Goal: Task Accomplishment & Management: Use online tool/utility

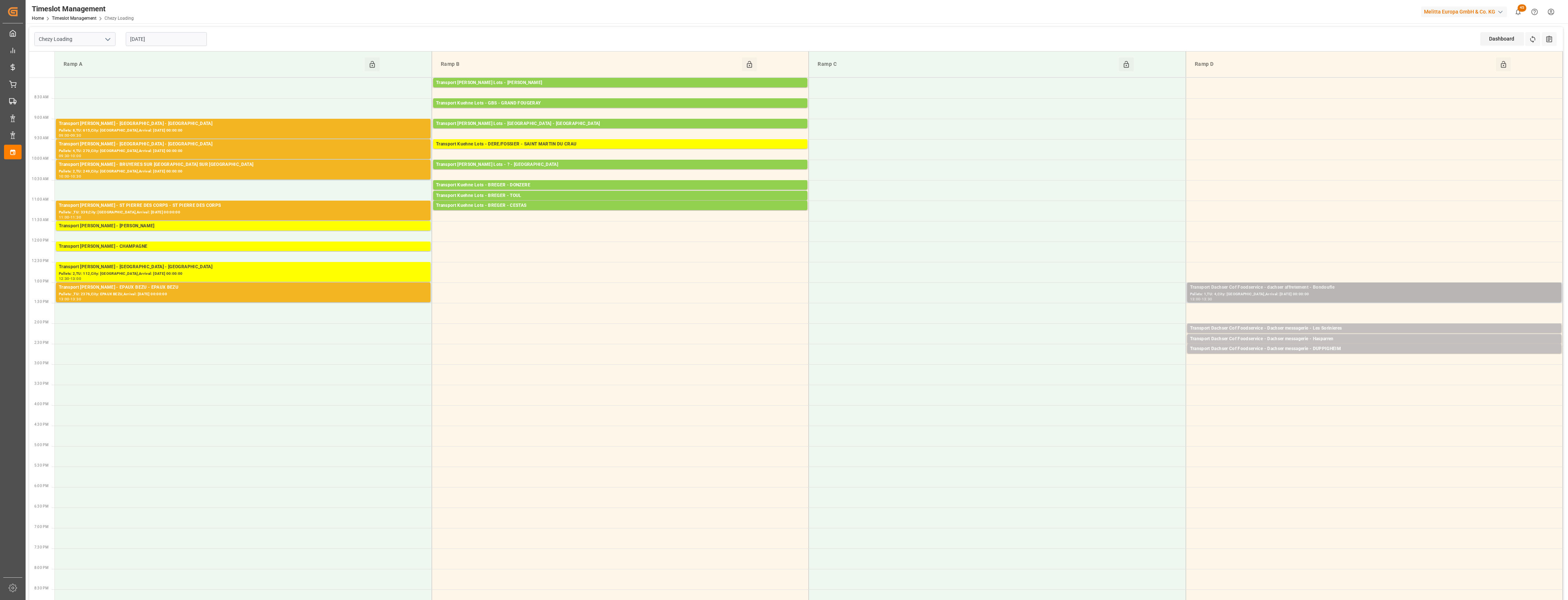
click at [1347, 295] on div "Pallets: 1,TU: 4,City: [GEOGRAPHIC_DATA],Arrival: [DATE] 00:00:00" at bounding box center [1374, 295] width 368 height 6
click at [1096, 319] on button "Open" at bounding box center [1091, 320] width 51 height 9
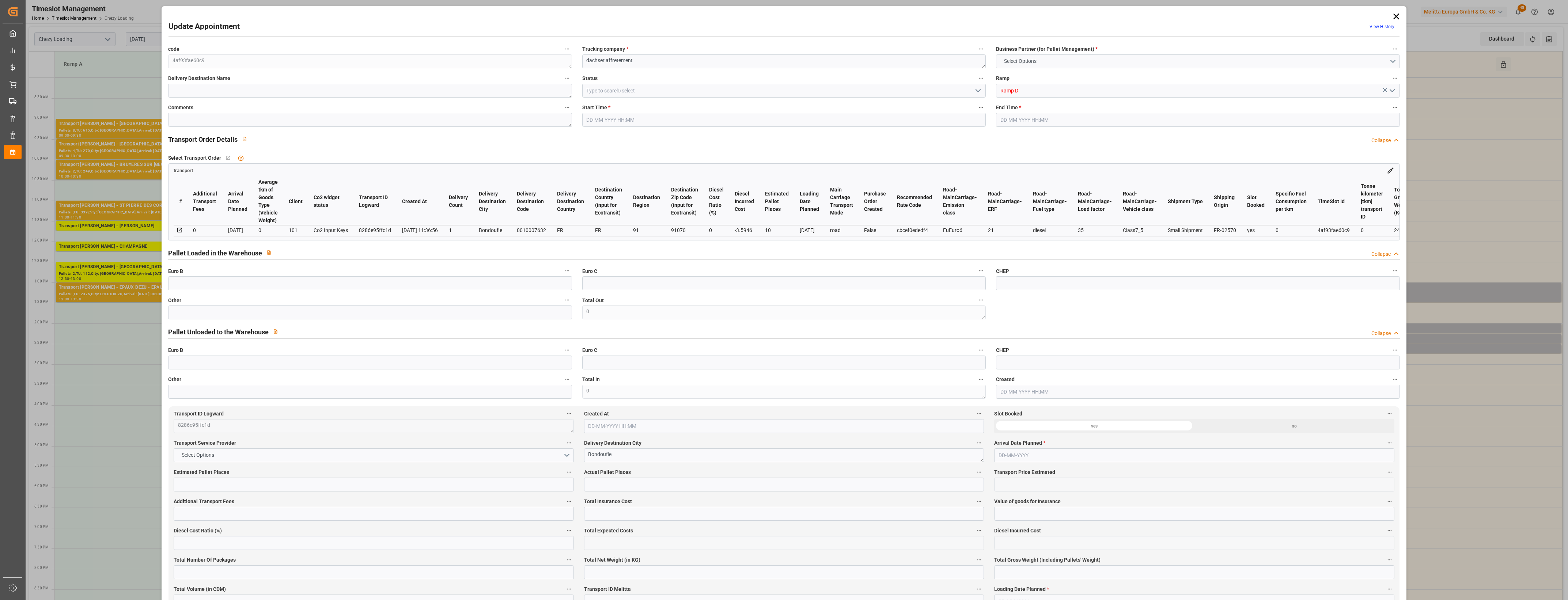
type input "10"
type input "204.24"
type input "0"
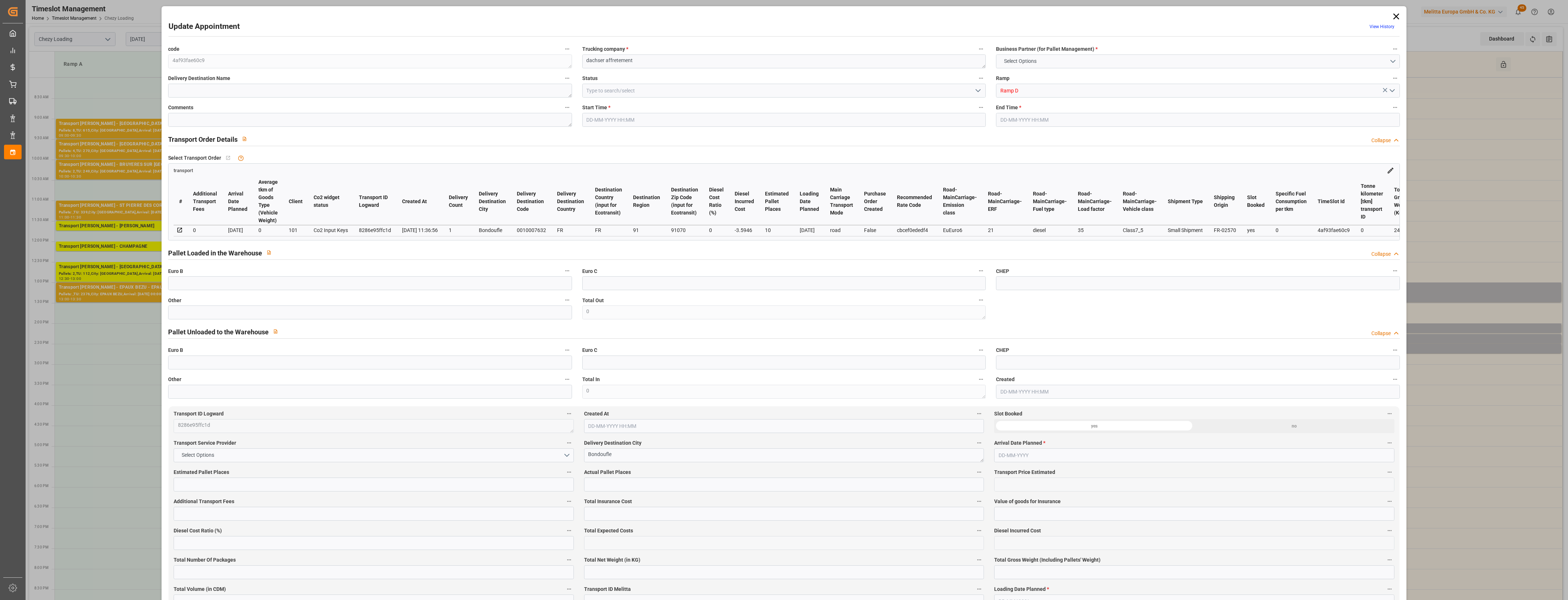
type input "200.6454"
type input "-3.5946"
type input "0"
type input "2220"
type input "2720"
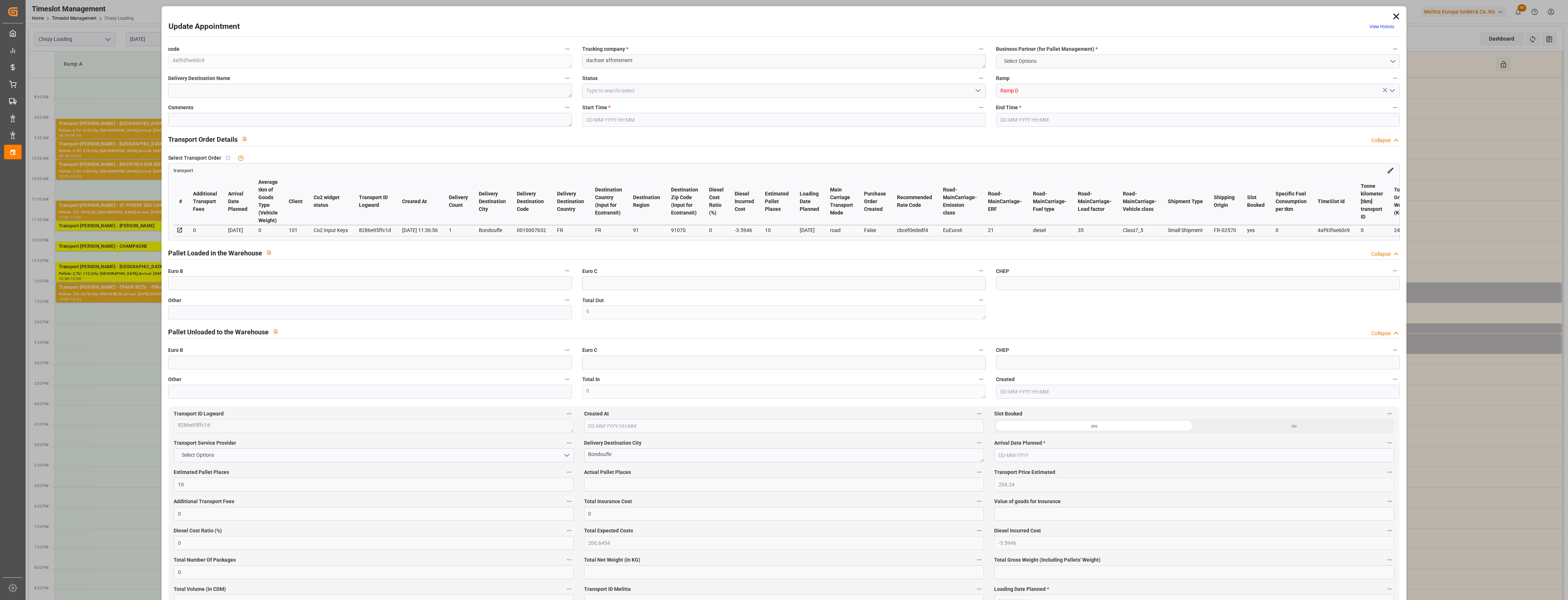
type input "7614.6"
type input "91"
type input "1"
type input "4"
type input "10"
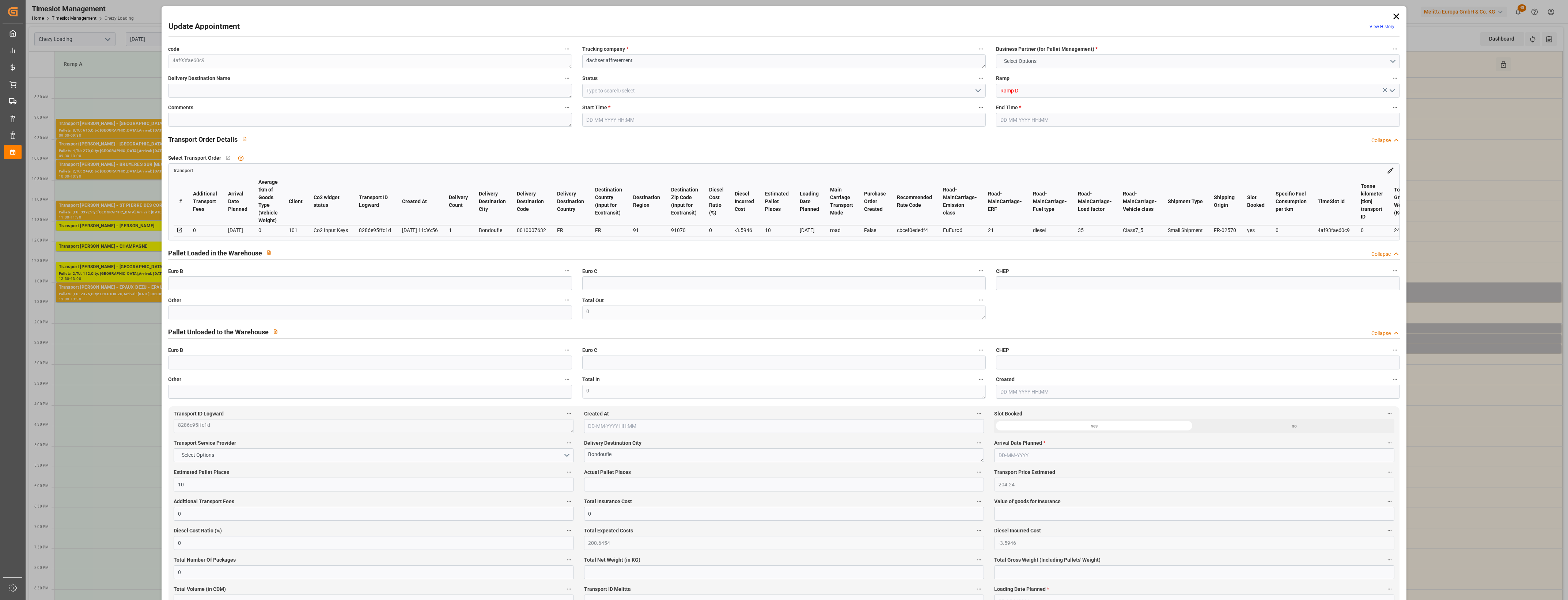
type input "101"
type input "2477.25"
type input "0"
type input "4710.8598"
type input "0"
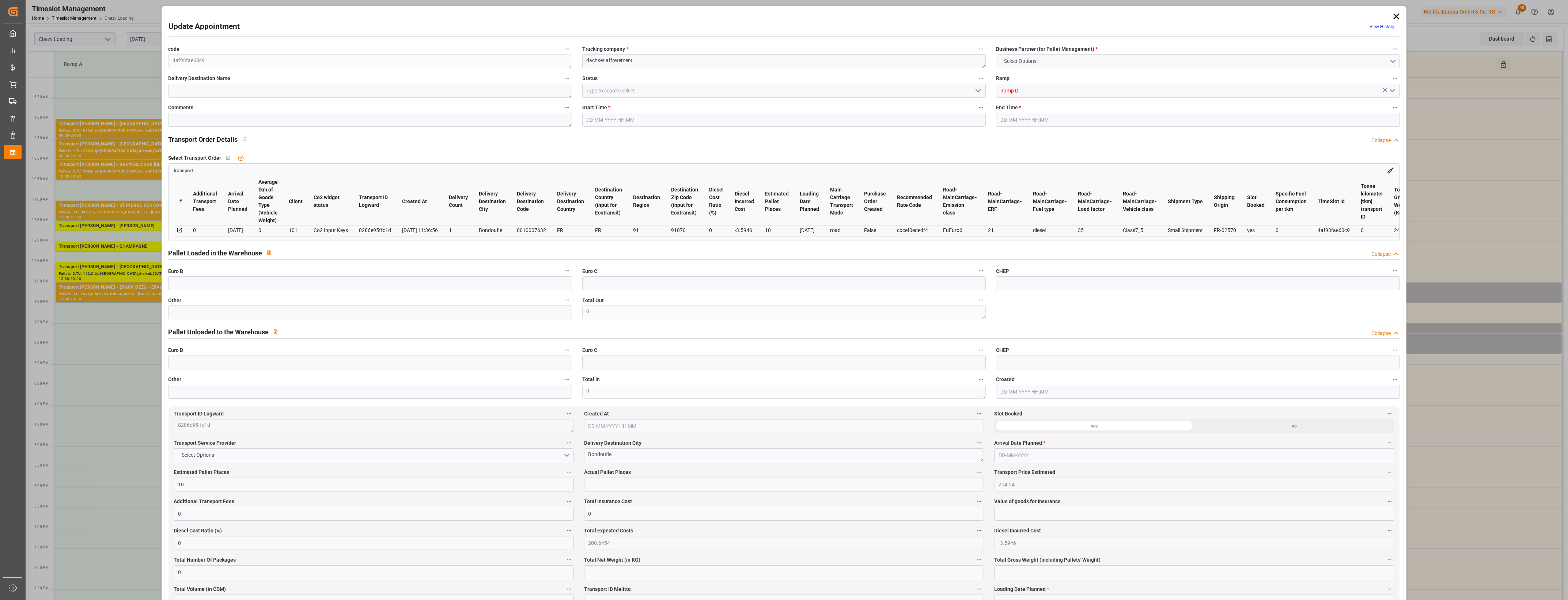
type input "0"
type input "21"
type input "35"
type input "[DATE] 13:00"
type input "[DATE] 13:30"
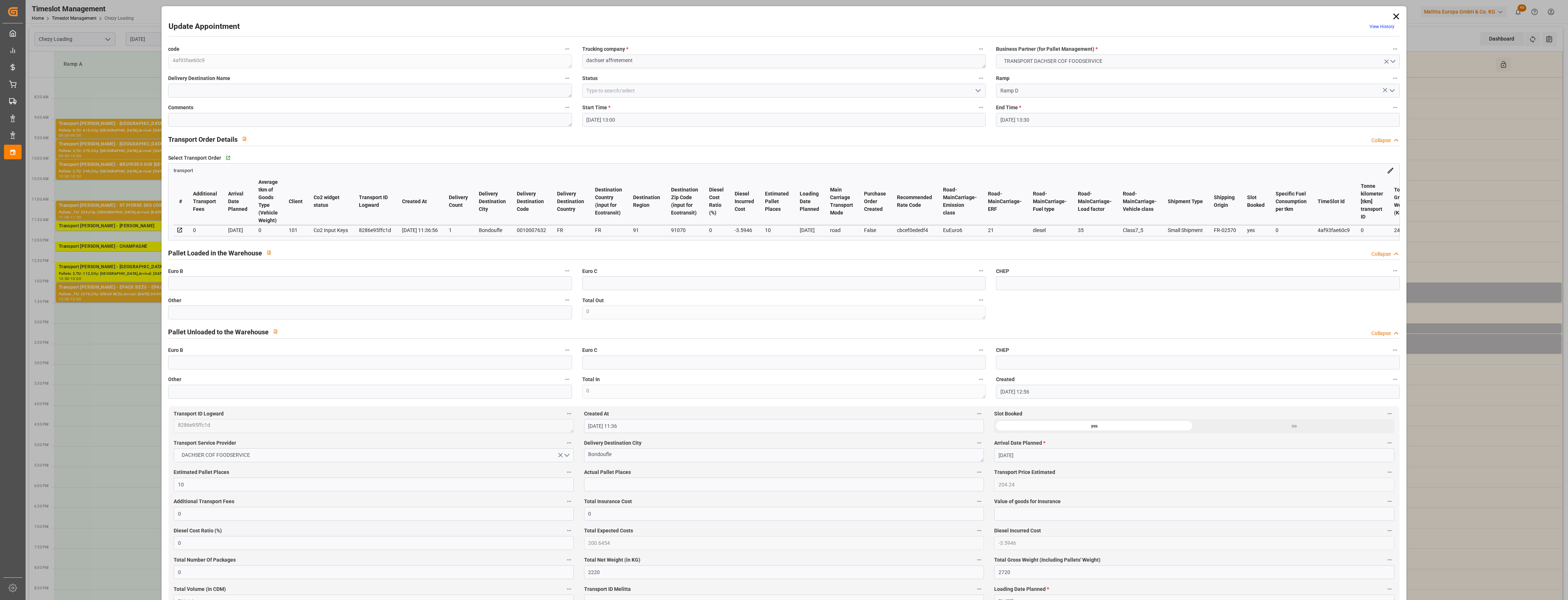
type input "[DATE] 12:56"
type input "[DATE] 11:36"
type input "[DATE]"
click at [1393, 17] on icon at bounding box center [1396, 16] width 6 height 6
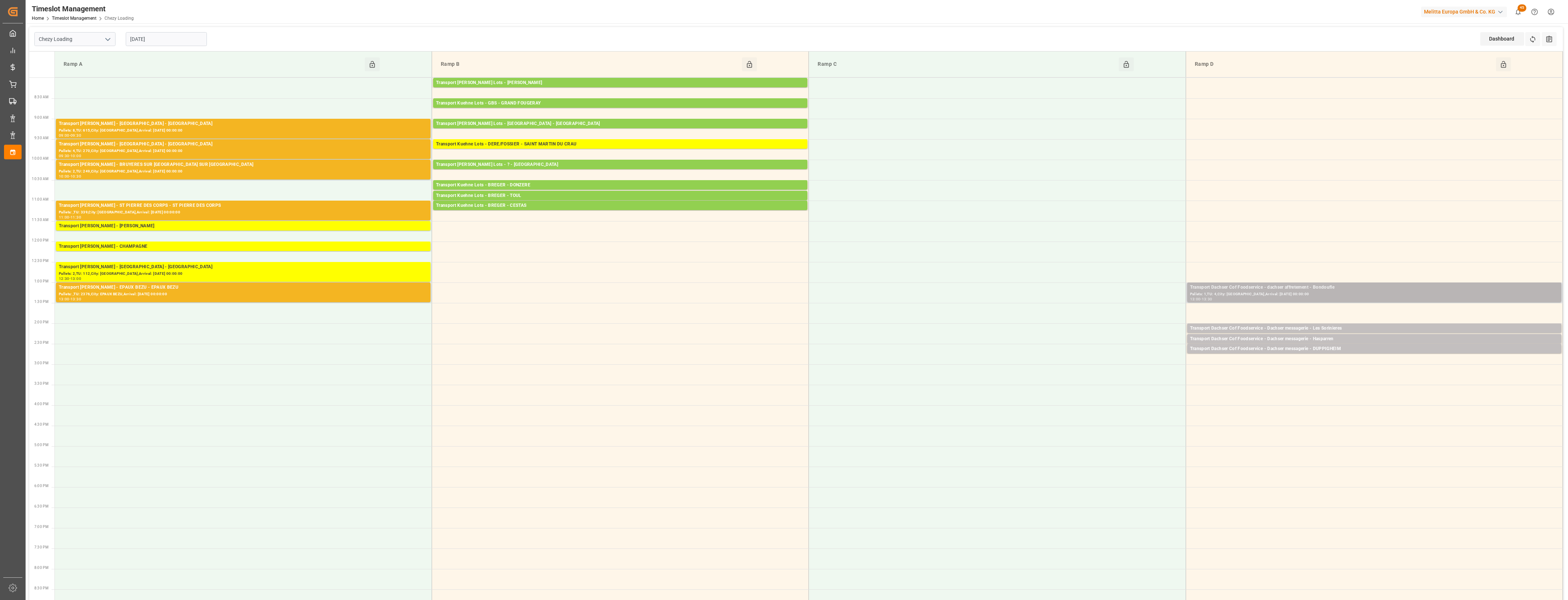
click at [1366, 293] on div "Pallets: 1,TU: 4,City: [GEOGRAPHIC_DATA],Arrival: [DATE] 00:00:00" at bounding box center [1374, 295] width 368 height 6
click at [1306, 290] on div "Transport Dachser Cof Foodservice - dachser affretement - Bondoufle" at bounding box center [1374, 288] width 368 height 7
click at [1107, 322] on button "Open" at bounding box center [1091, 320] width 51 height 9
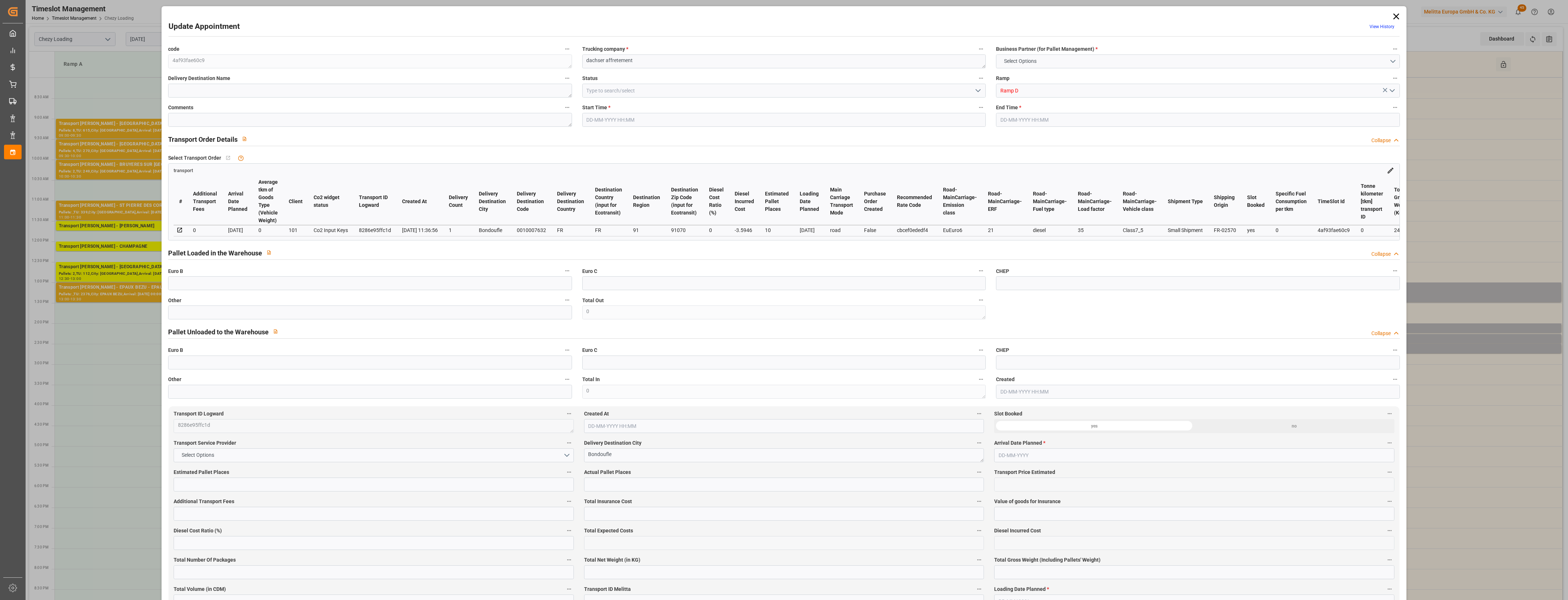
type input "10"
type input "204.24"
type input "0"
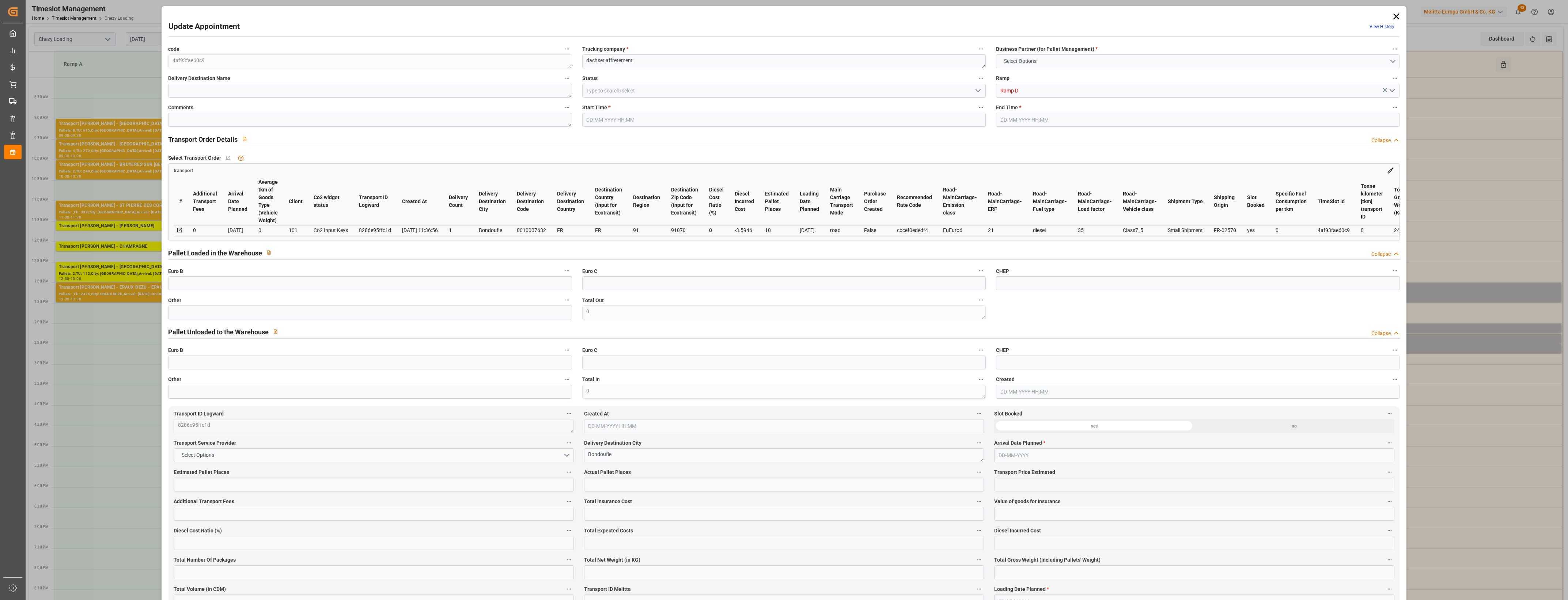
type input "200.6454"
type input "-3.5946"
type input "0"
type input "2220"
type input "2720"
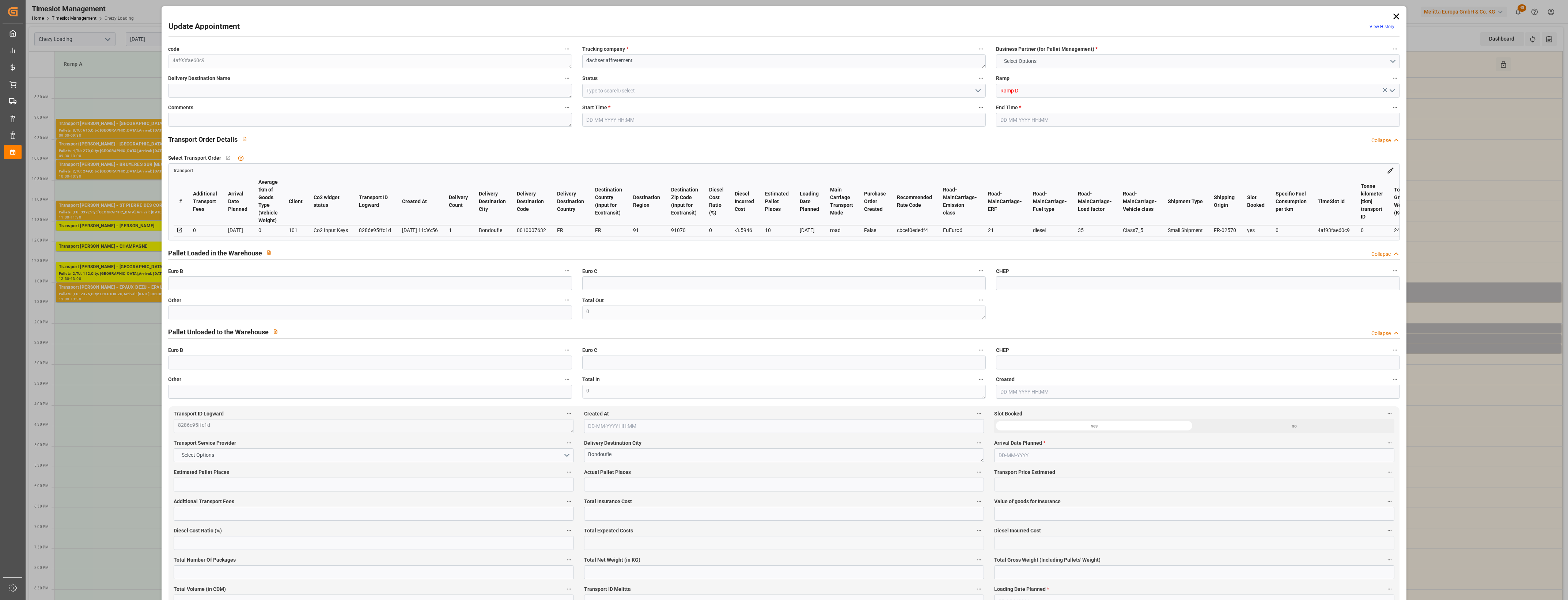
type input "7614.6"
type input "91"
type input "1"
type input "4"
type input "10"
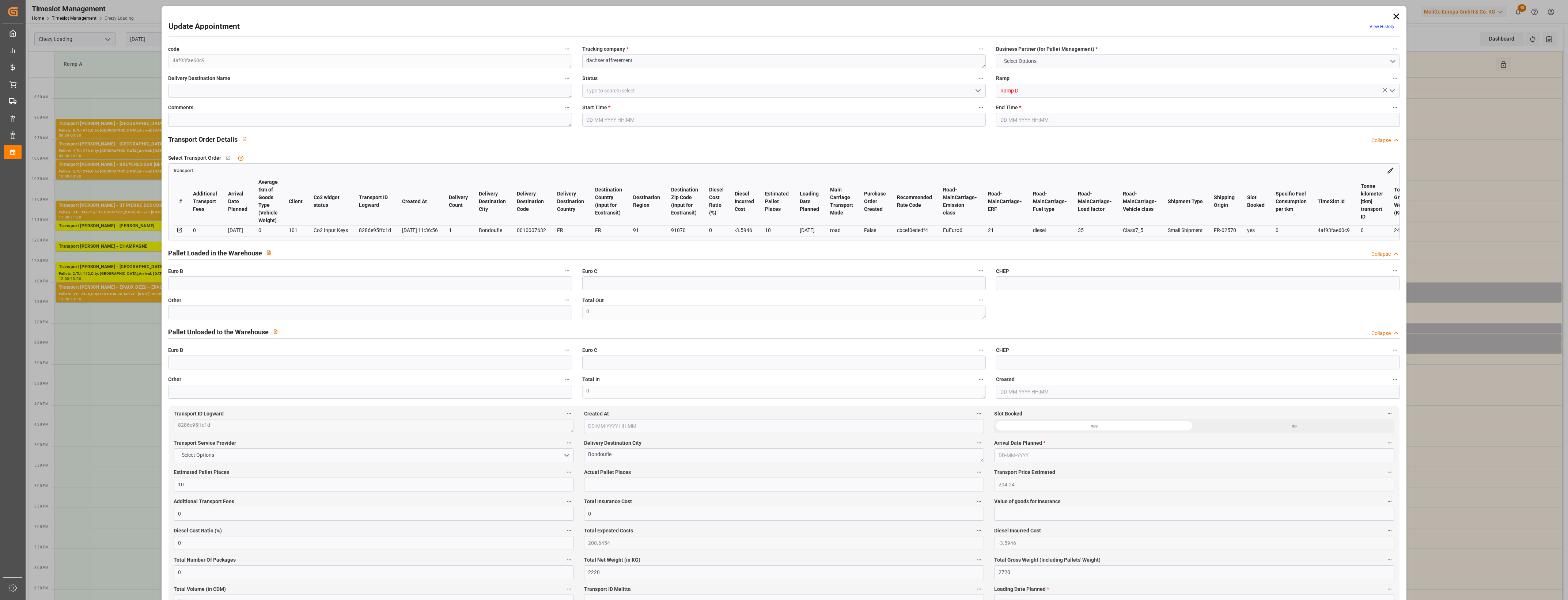
type input "101"
type input "2477.25"
type input "0"
type input "4710.8598"
type input "0"
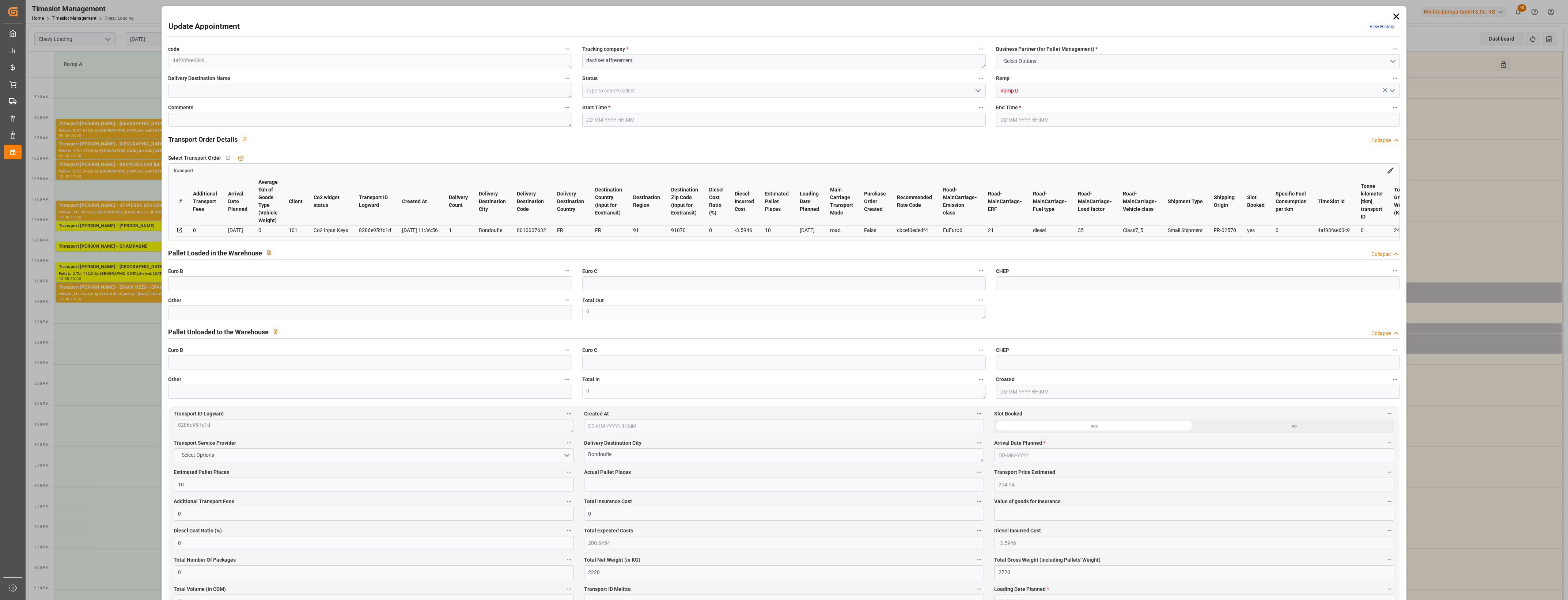
type input "0"
type input "21"
type input "35"
type input "[DATE] 13:00"
type input "[DATE] 13:30"
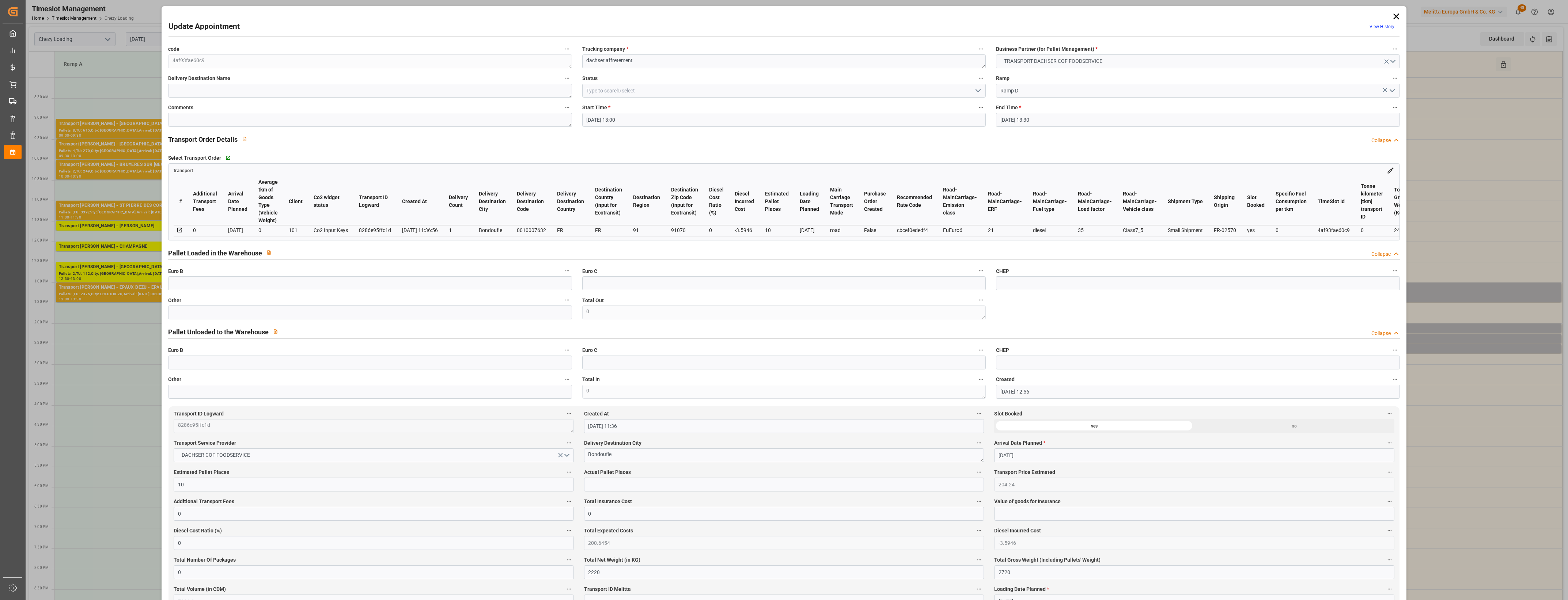
type input "[DATE] 12:56"
type input "[DATE] 11:36"
type input "[DATE]"
click at [1393, 15] on icon at bounding box center [1396, 16] width 10 height 10
